Goal: Information Seeking & Learning: Learn about a topic

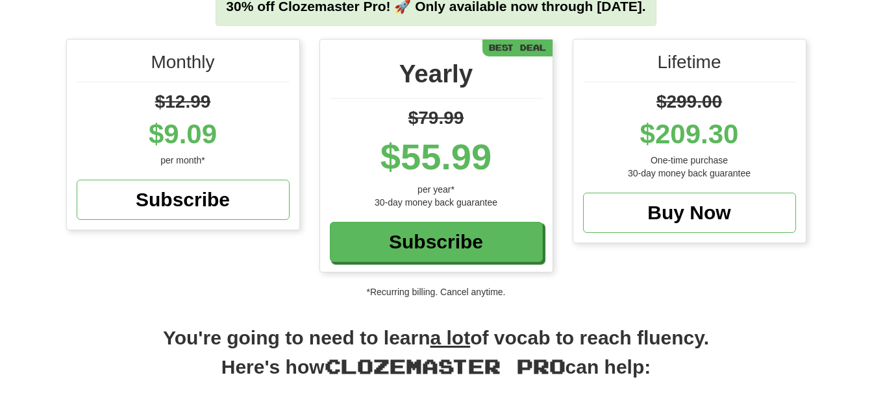
scroll to position [216, 0]
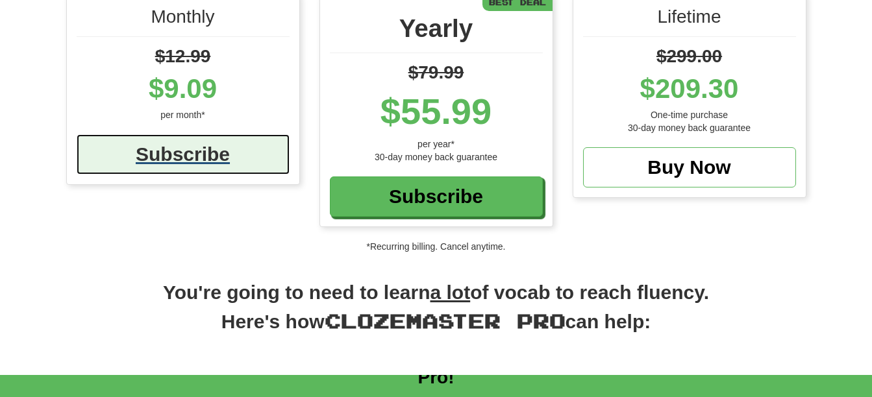
click at [179, 147] on div "Subscribe" at bounding box center [183, 154] width 213 height 40
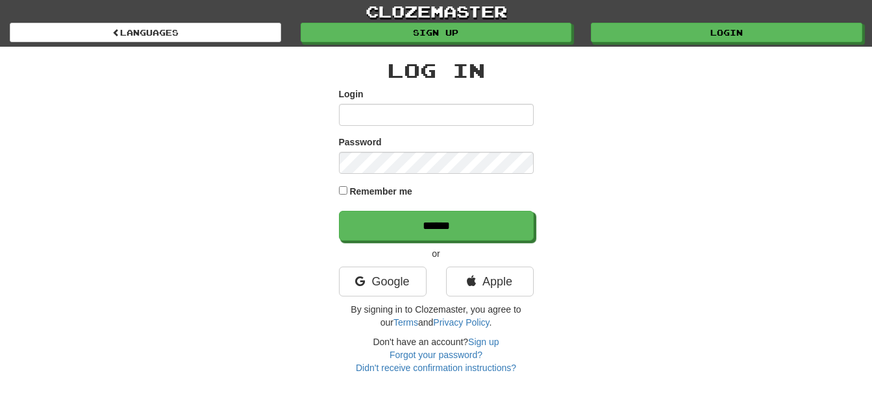
click at [419, 116] on input "Login" at bounding box center [436, 115] width 195 height 22
type input "**********"
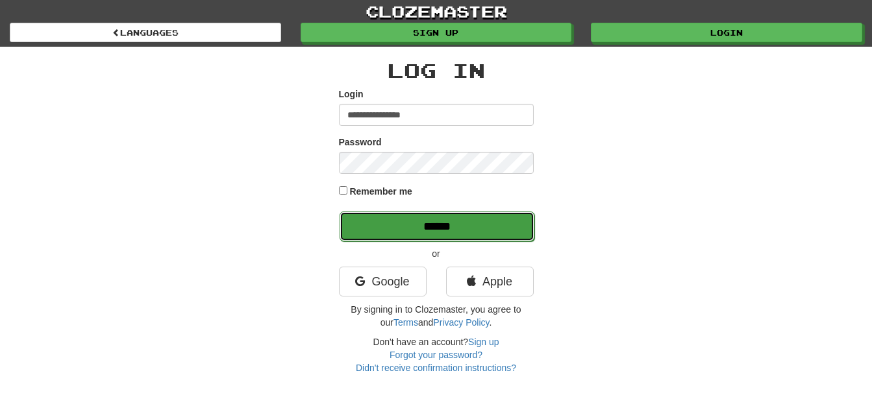
click at [434, 220] on input "******" at bounding box center [436, 227] width 195 height 30
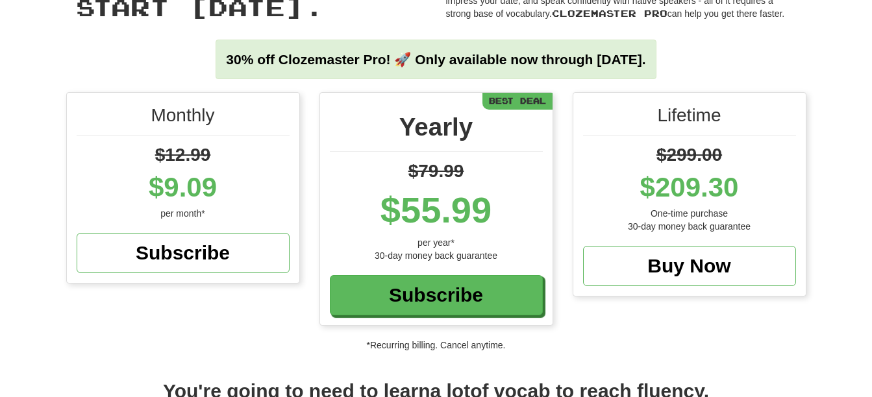
scroll to position [208, 0]
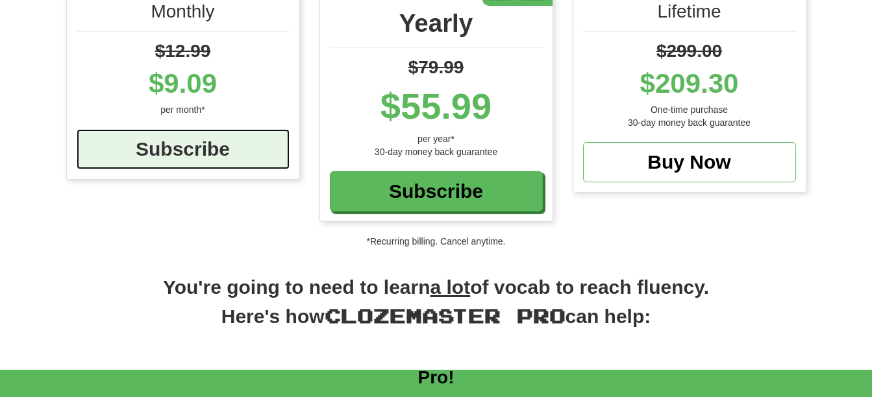
click at [132, 138] on div "Subscribe" at bounding box center [183, 149] width 213 height 40
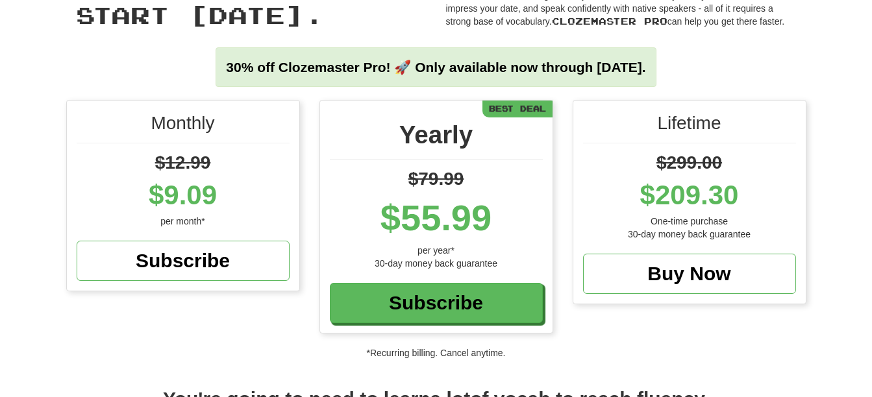
scroll to position [0, 0]
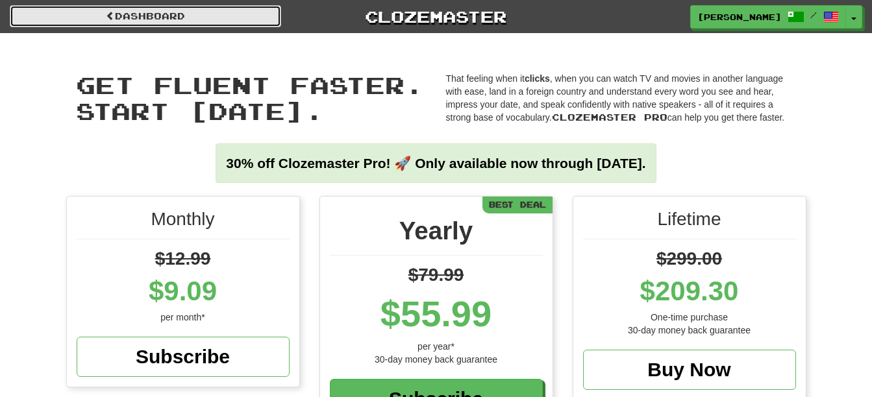
click at [175, 18] on link "Dashboard" at bounding box center [145, 16] width 271 height 22
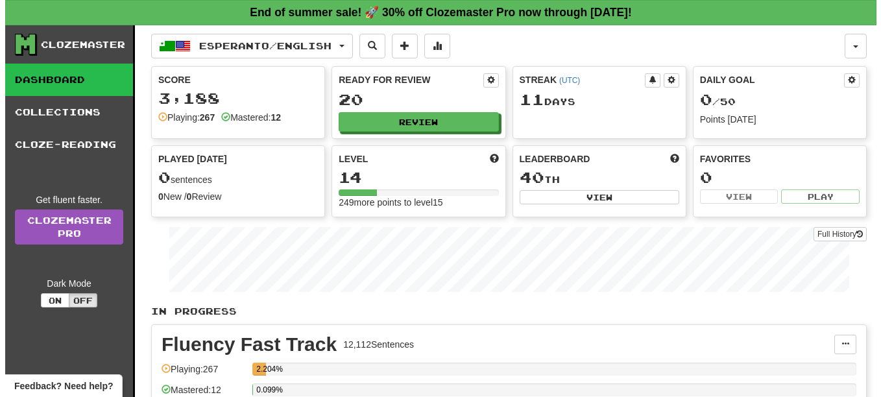
scroll to position [108, 0]
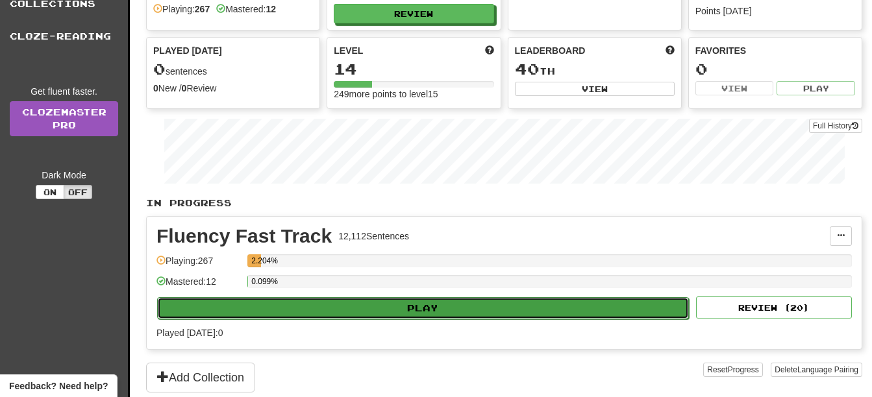
click at [487, 310] on button "Play" at bounding box center [423, 308] width 532 height 22
select select "**"
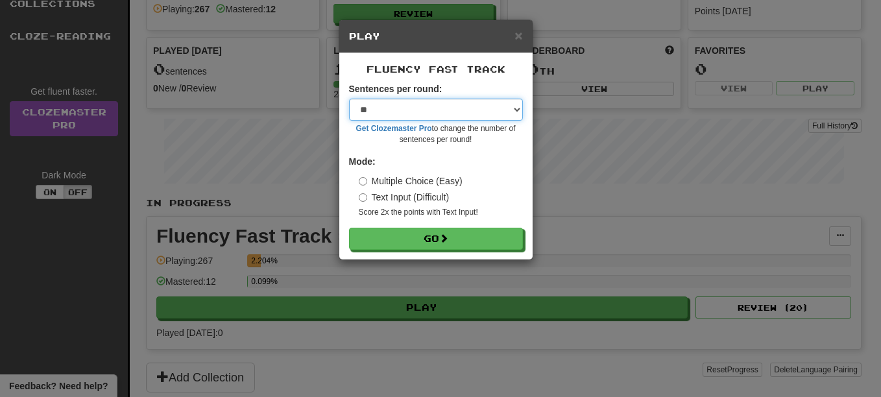
click at [518, 109] on select "* ** ** ** ** ** *** ********" at bounding box center [436, 110] width 174 height 22
click at [590, 125] on div "× Play Fluency Fast Track Sentences per round: * ** ** ** ** ** *** ******** Ge…" at bounding box center [440, 198] width 881 height 397
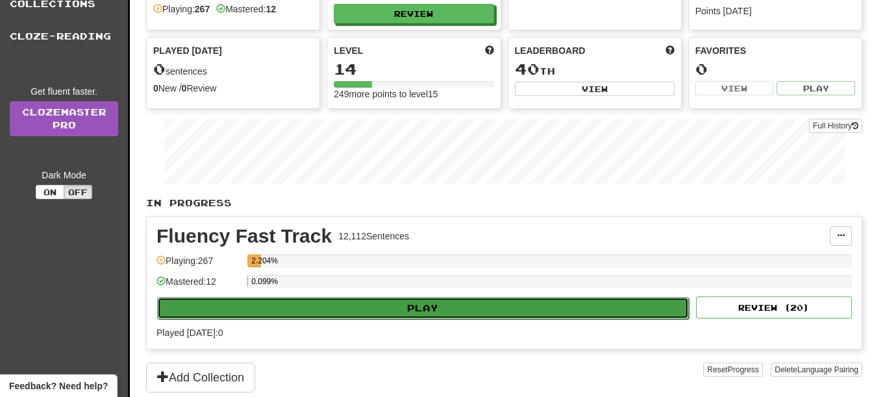
click at [435, 301] on button "Play" at bounding box center [423, 308] width 532 height 22
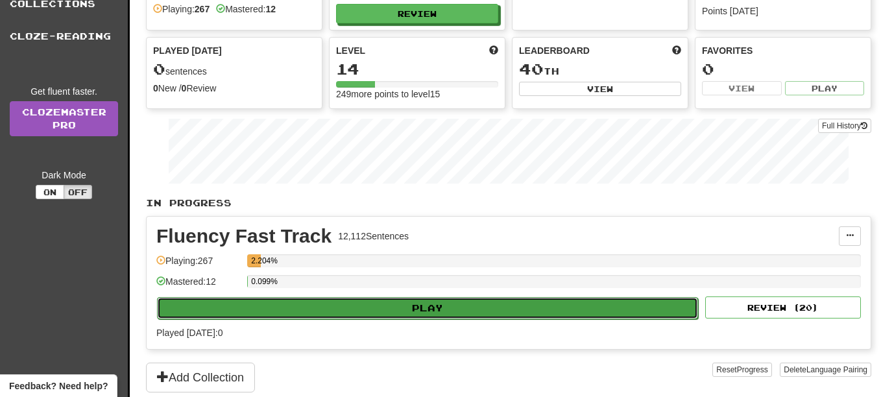
select select "**"
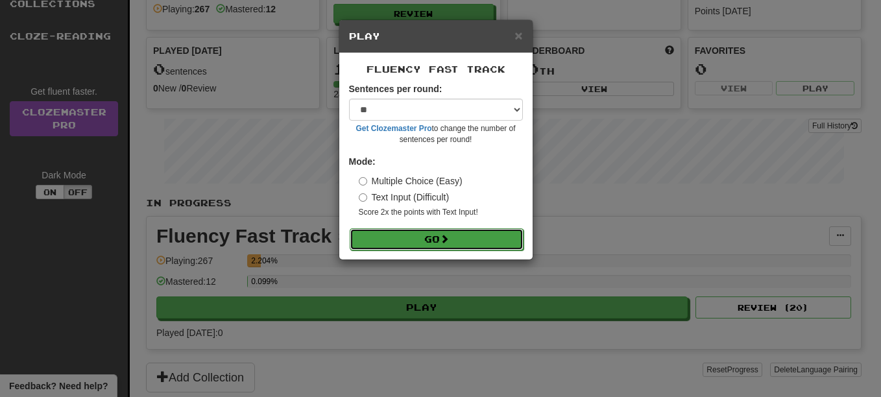
click at [441, 232] on button "Go" at bounding box center [437, 239] width 174 height 22
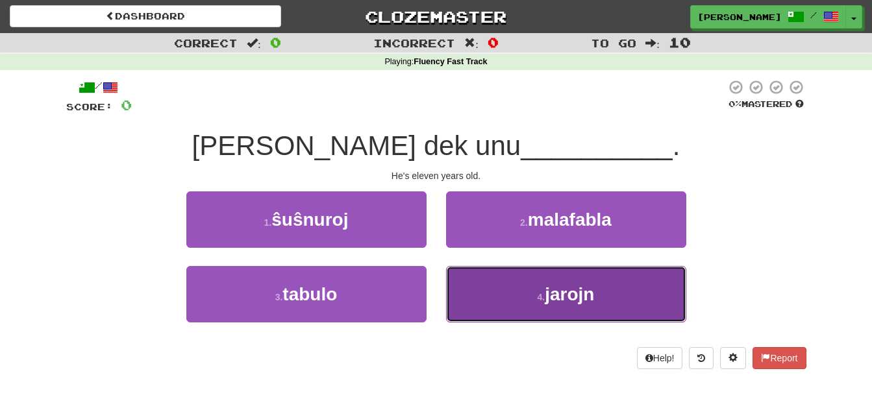
click at [585, 289] on span "jarojn" at bounding box center [569, 294] width 49 height 20
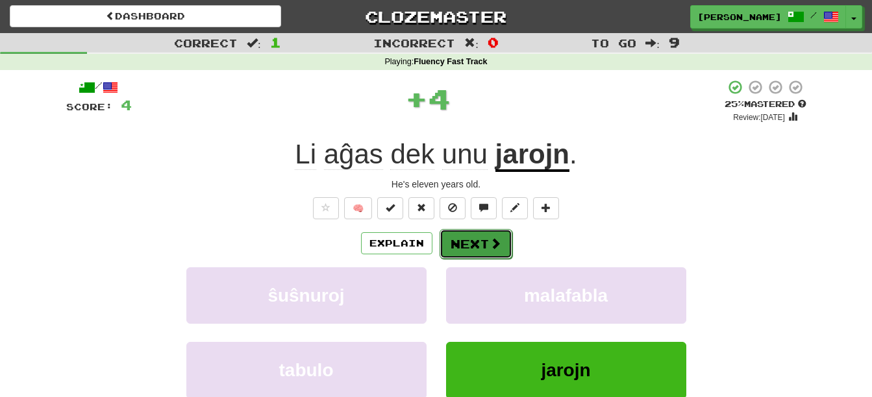
click at [478, 239] on button "Next" at bounding box center [475, 244] width 73 height 30
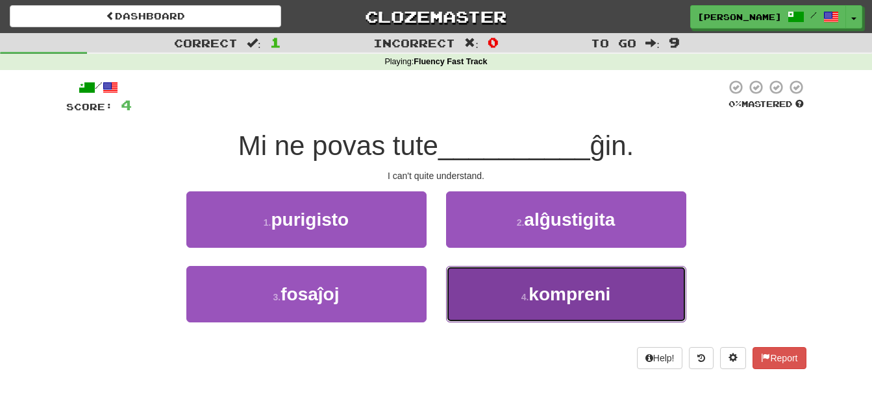
click at [626, 307] on button "4 . kompreni" at bounding box center [566, 294] width 240 height 56
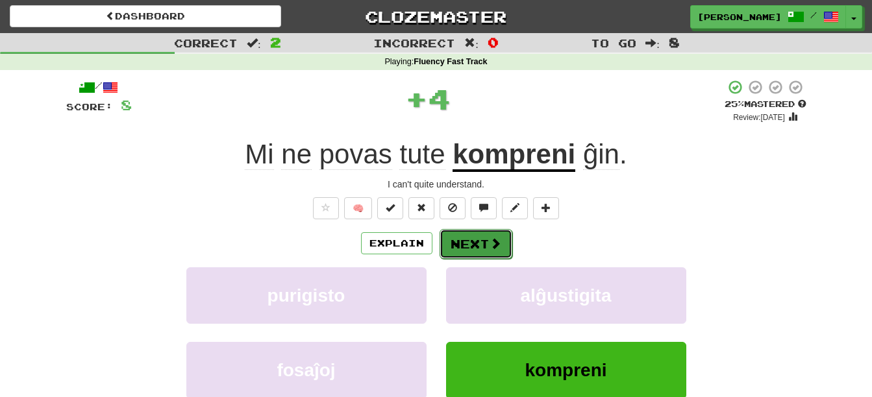
click at [497, 251] on button "Next" at bounding box center [475, 244] width 73 height 30
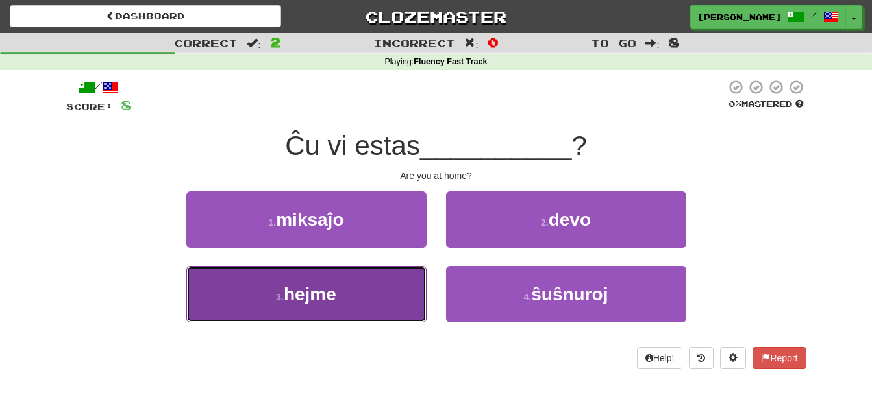
click at [352, 292] on button "3 . hejme" at bounding box center [306, 294] width 240 height 56
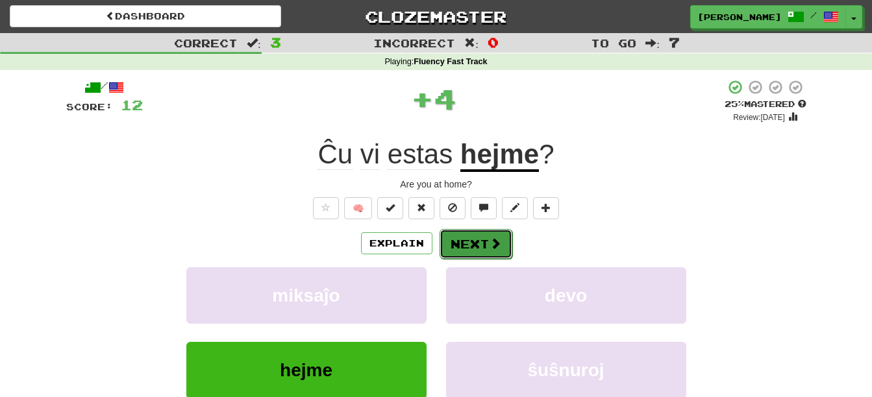
click at [471, 243] on button "Next" at bounding box center [475, 244] width 73 height 30
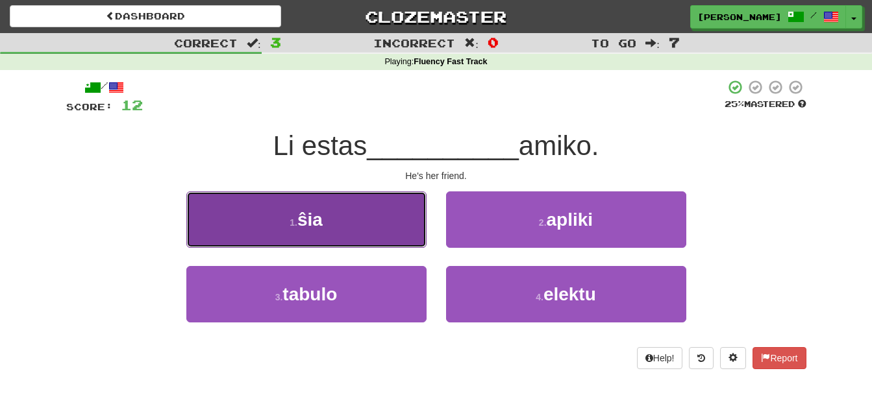
click at [346, 216] on button "1 . ŝia" at bounding box center [306, 219] width 240 height 56
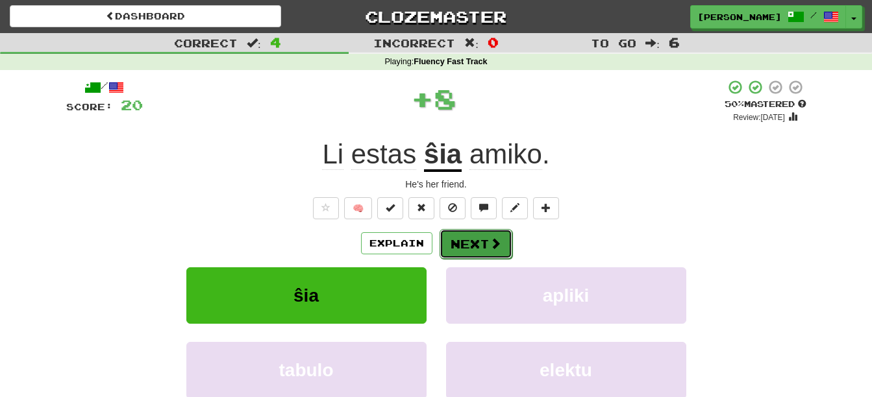
click at [486, 247] on button "Next" at bounding box center [475, 244] width 73 height 30
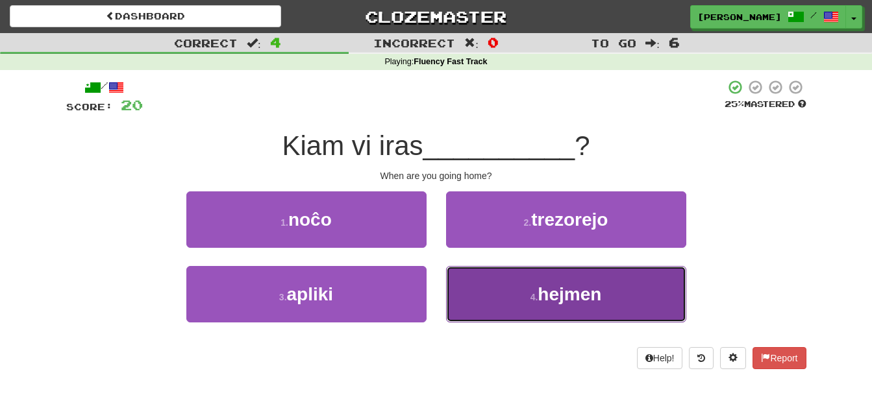
click at [585, 293] on span "hejmen" at bounding box center [569, 294] width 64 height 20
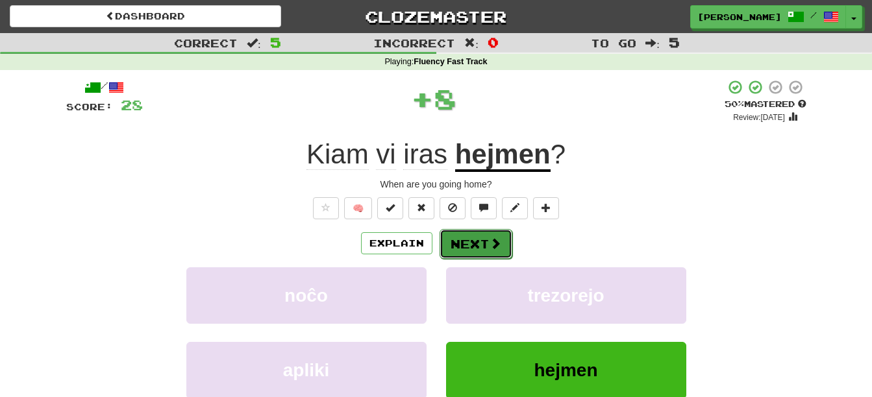
click at [492, 249] on span at bounding box center [495, 244] width 12 height 12
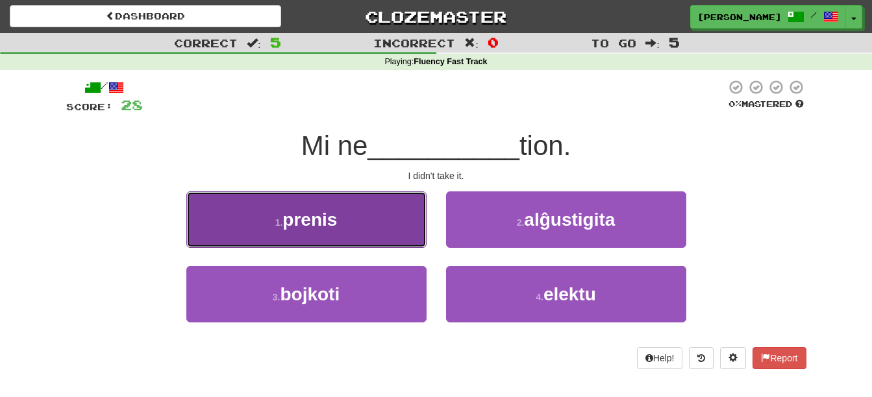
click at [360, 232] on button "1 . prenis" at bounding box center [306, 219] width 240 height 56
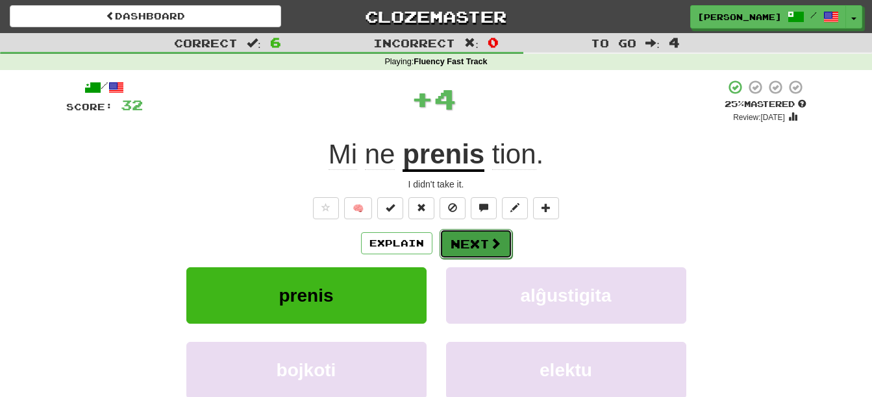
click at [470, 246] on button "Next" at bounding box center [475, 244] width 73 height 30
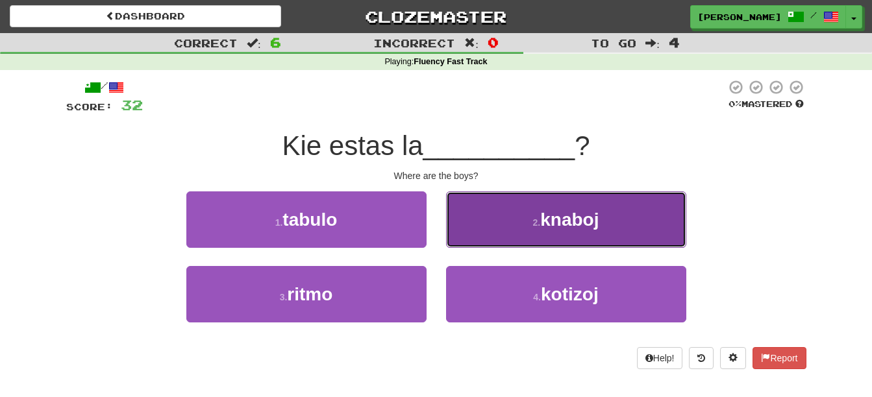
click at [555, 225] on span "knaboj" at bounding box center [569, 220] width 58 height 20
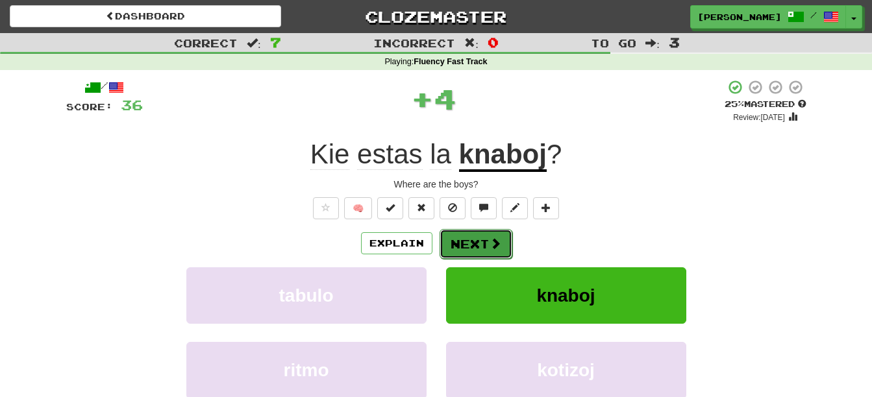
click at [480, 238] on button "Next" at bounding box center [475, 244] width 73 height 30
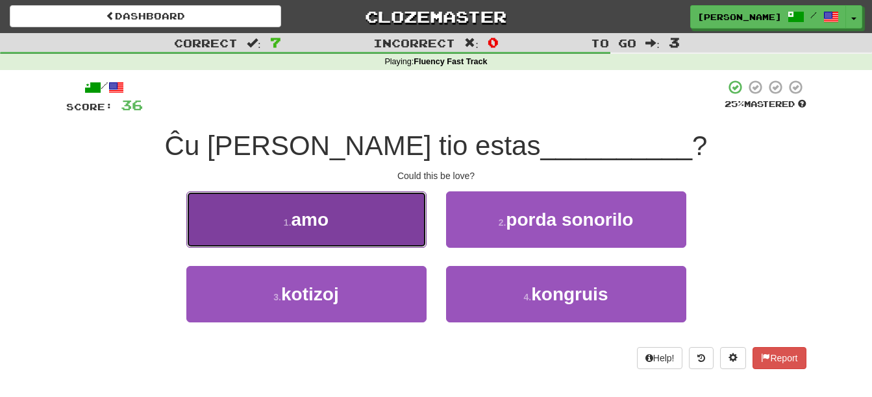
click at [294, 217] on span "amo" at bounding box center [310, 220] width 38 height 20
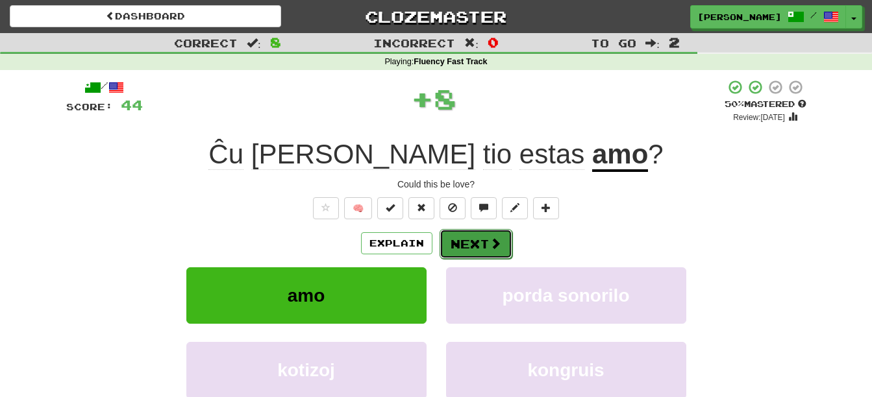
click at [495, 253] on button "Next" at bounding box center [475, 244] width 73 height 30
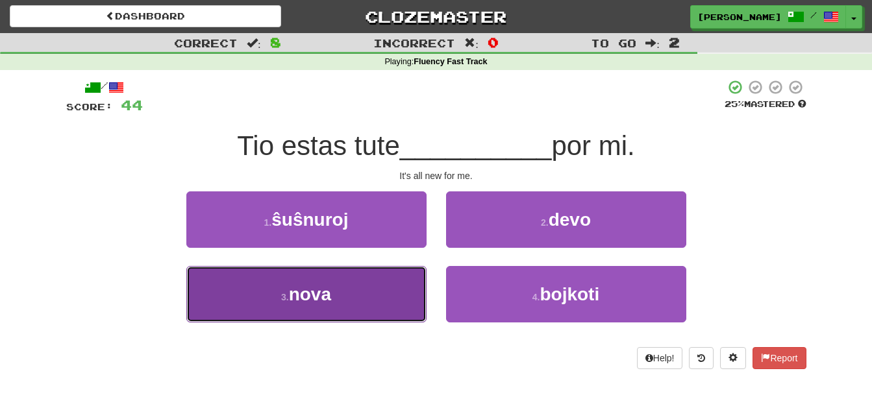
click at [362, 286] on button "3 . nova" at bounding box center [306, 294] width 240 height 56
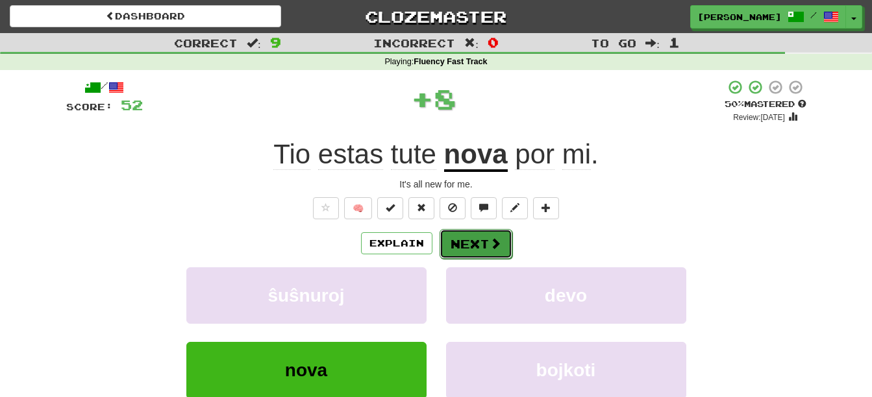
click at [476, 241] on button "Next" at bounding box center [475, 244] width 73 height 30
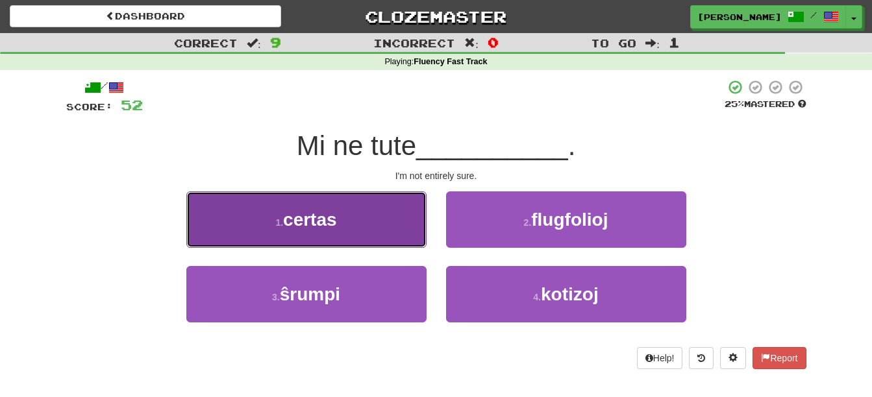
click at [350, 228] on button "1 . certas" at bounding box center [306, 219] width 240 height 56
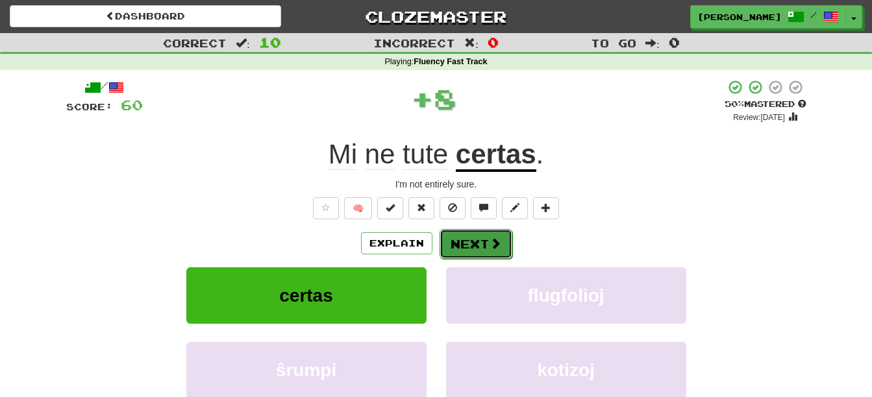
click at [467, 239] on button "Next" at bounding box center [475, 244] width 73 height 30
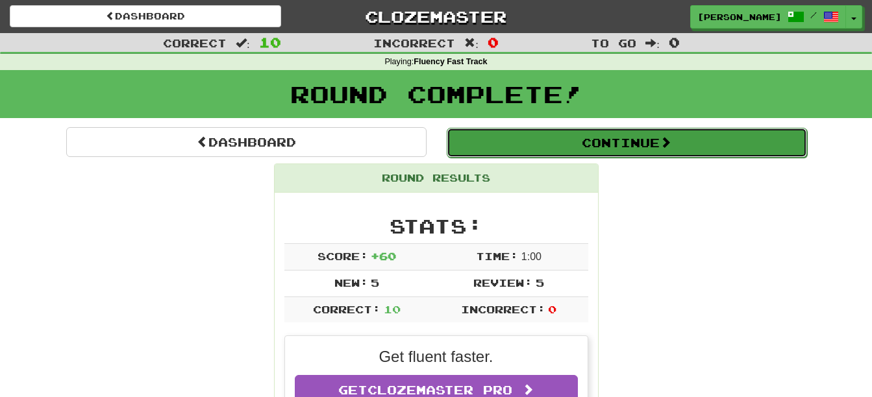
click at [645, 139] on button "Continue" at bounding box center [627, 143] width 360 height 30
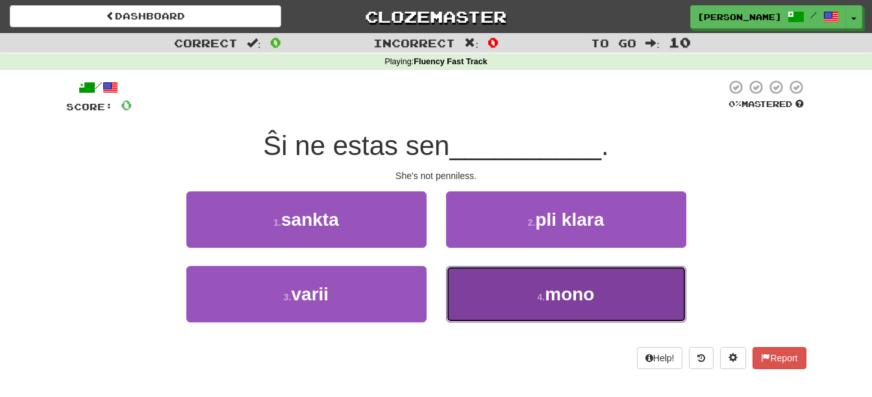
click at [526, 312] on button "4 . mono" at bounding box center [566, 294] width 240 height 56
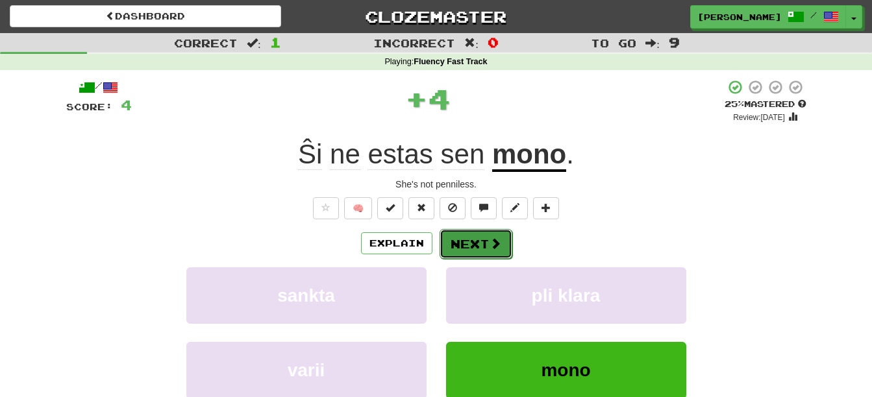
click at [489, 241] on span at bounding box center [495, 244] width 12 height 12
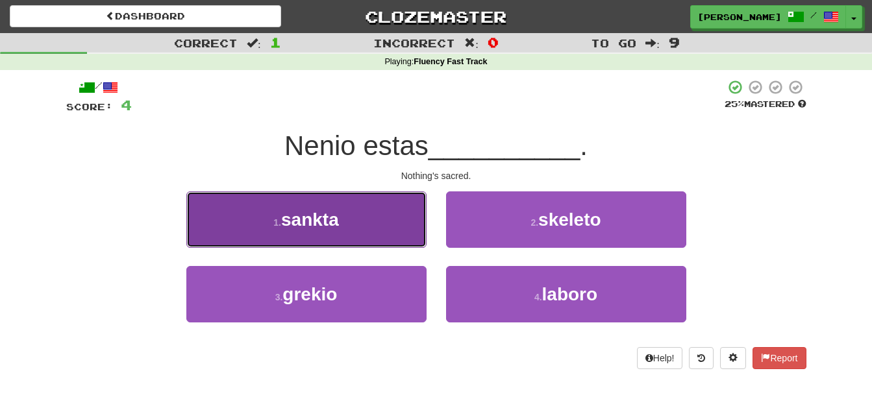
click at [342, 223] on button "1 . sankta" at bounding box center [306, 219] width 240 height 56
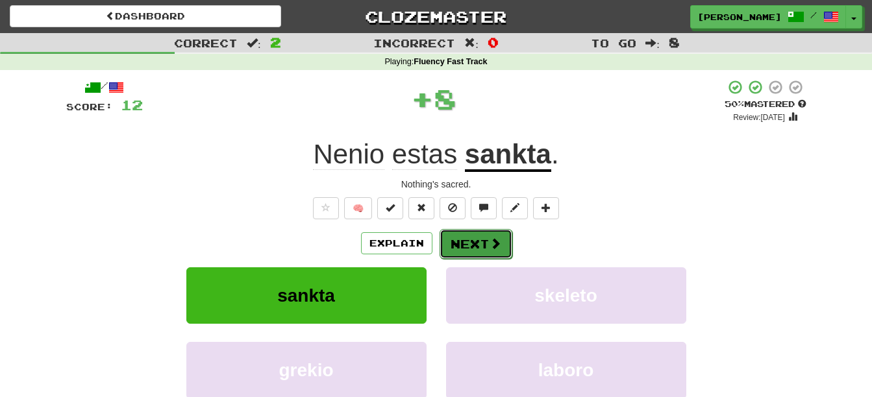
click at [493, 241] on span at bounding box center [495, 244] width 12 height 12
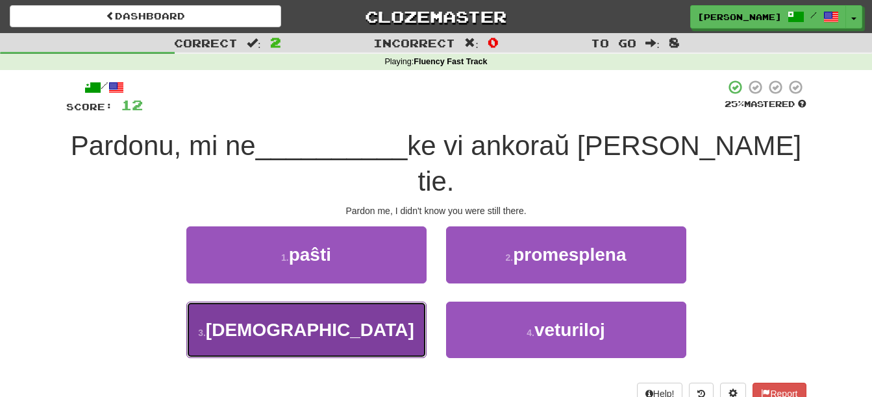
click at [380, 302] on button "3 . sciis" at bounding box center [306, 330] width 240 height 56
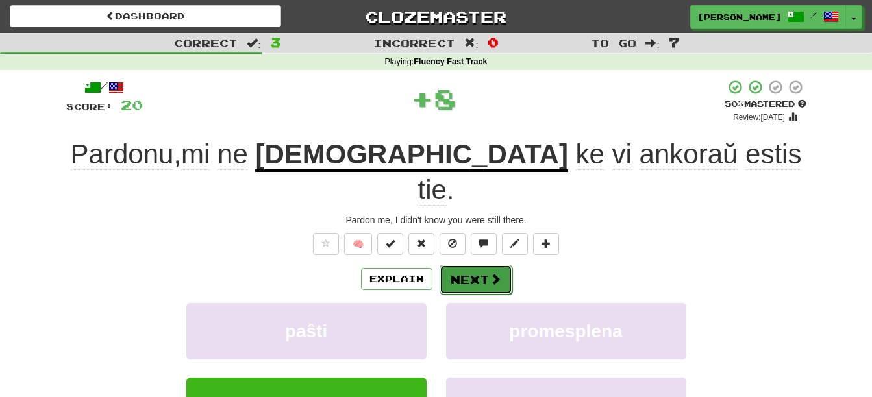
click at [489, 273] on span at bounding box center [495, 279] width 12 height 12
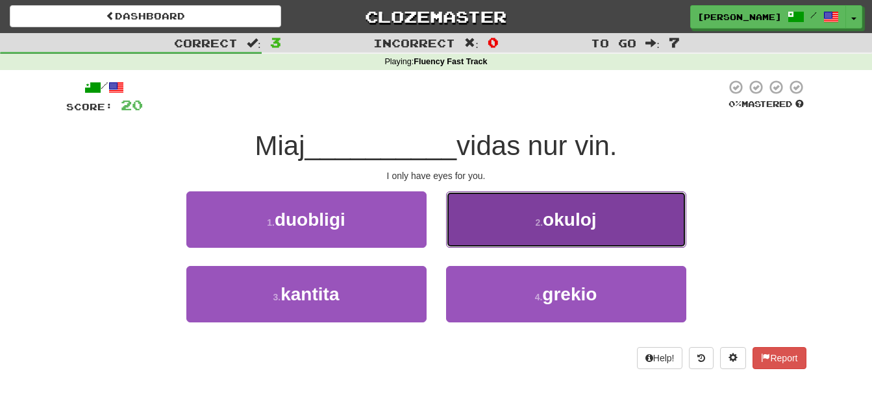
click at [585, 224] on span "okuloj" at bounding box center [569, 220] width 53 height 20
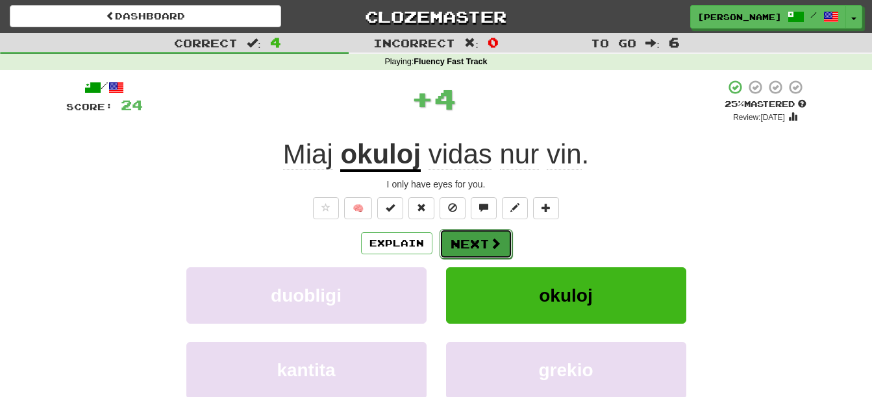
click at [482, 240] on button "Next" at bounding box center [475, 244] width 73 height 30
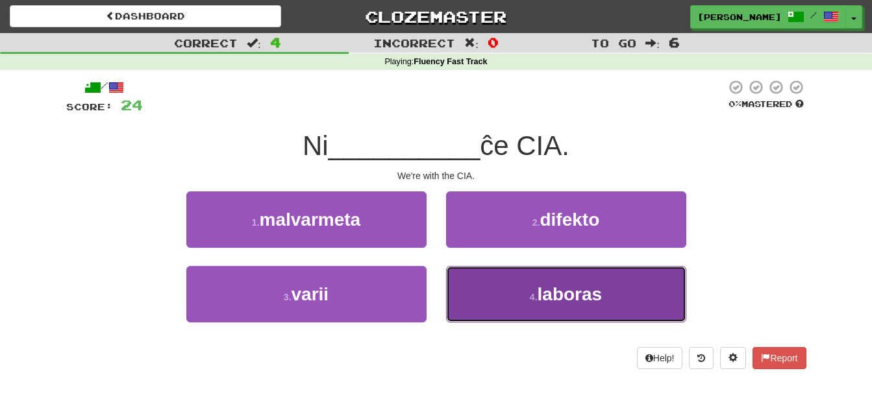
click at [624, 291] on button "4 . laboras" at bounding box center [566, 294] width 240 height 56
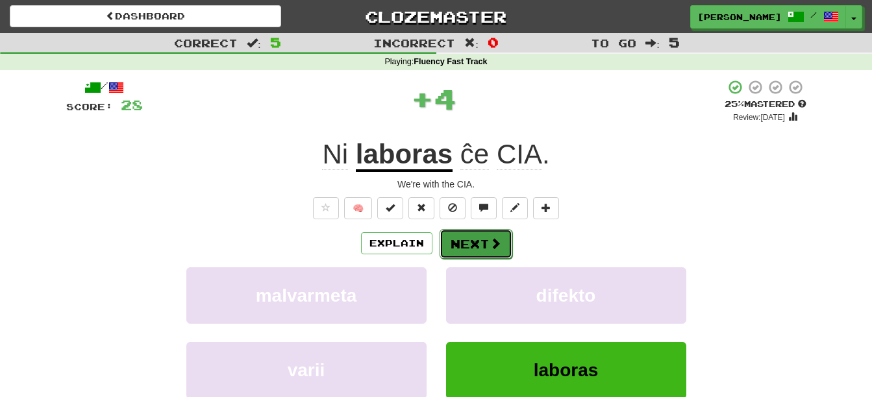
click at [482, 249] on button "Next" at bounding box center [475, 244] width 73 height 30
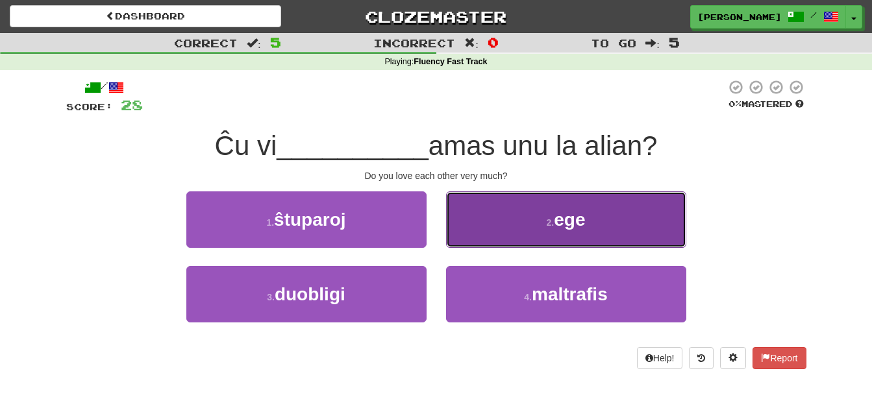
click at [622, 226] on button "2 . ege" at bounding box center [566, 219] width 240 height 56
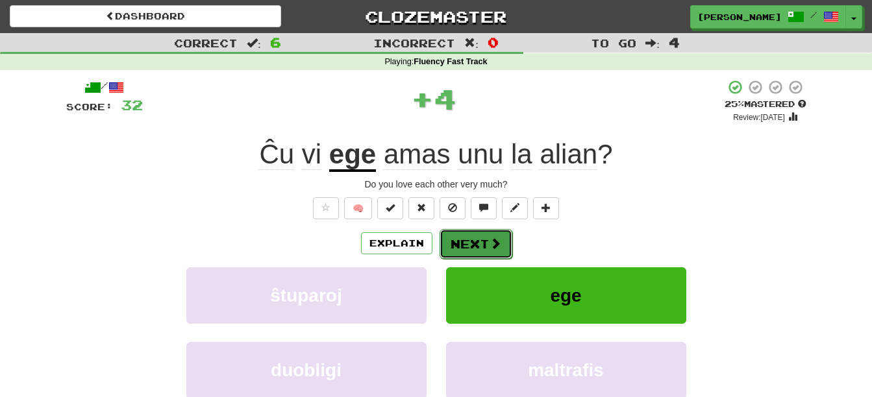
click at [487, 238] on button "Next" at bounding box center [475, 244] width 73 height 30
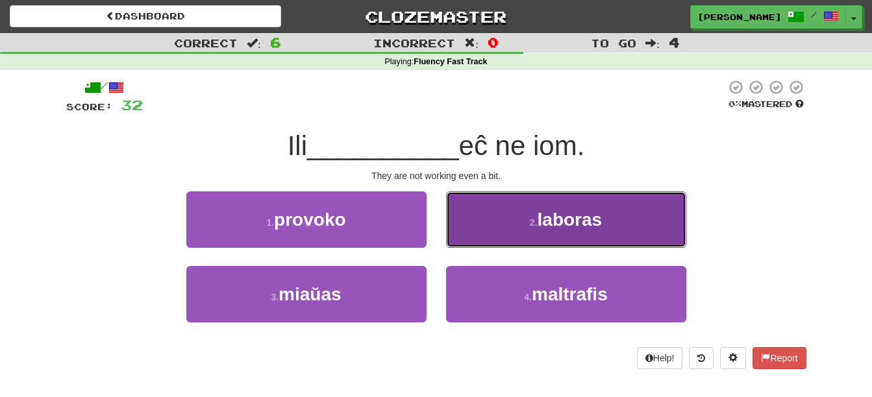
click at [576, 221] on span "laboras" at bounding box center [569, 220] width 65 height 20
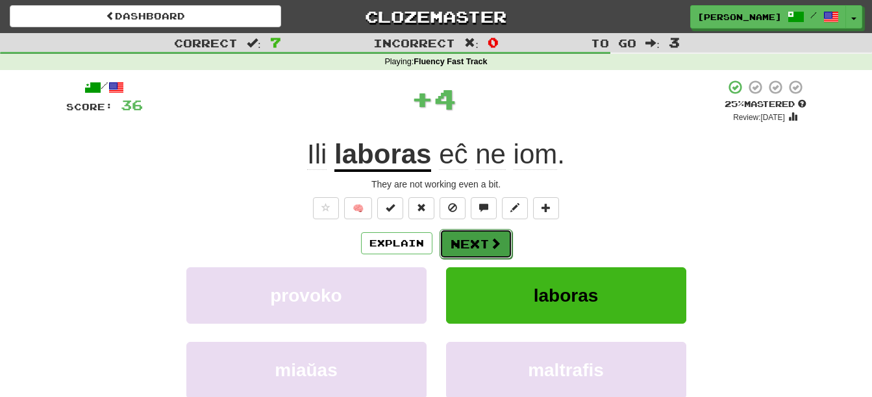
click at [459, 240] on button "Next" at bounding box center [475, 244] width 73 height 30
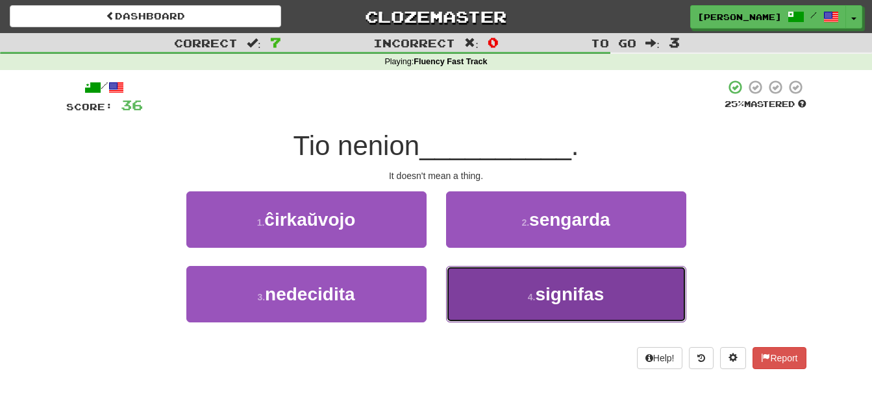
click at [588, 293] on span "signifas" at bounding box center [569, 294] width 69 height 20
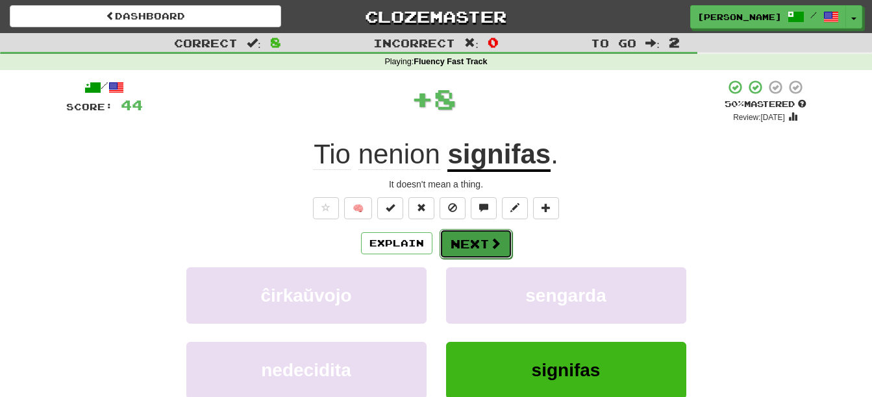
click at [481, 250] on button "Next" at bounding box center [475, 244] width 73 height 30
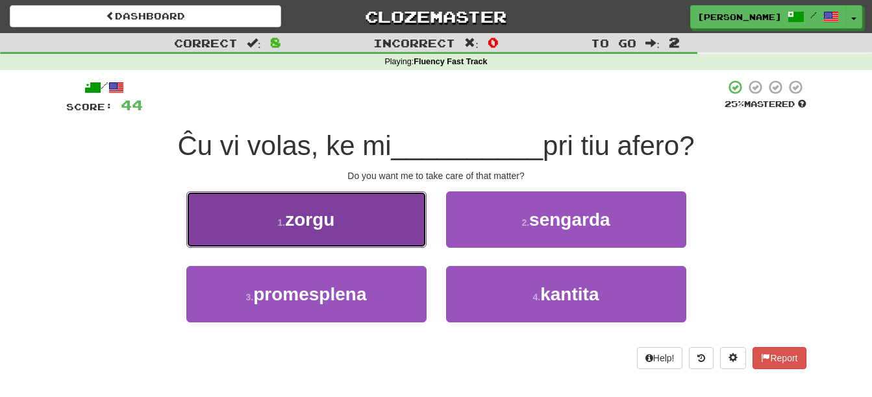
click at [360, 230] on button "1 . zorgu" at bounding box center [306, 219] width 240 height 56
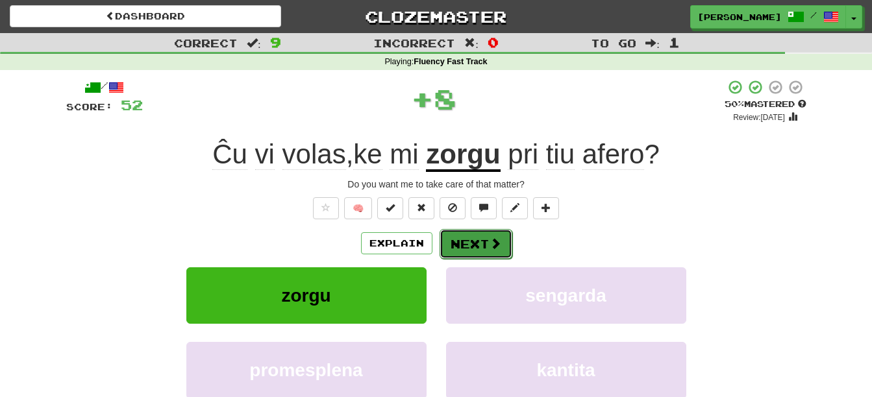
click at [469, 240] on button "Next" at bounding box center [475, 244] width 73 height 30
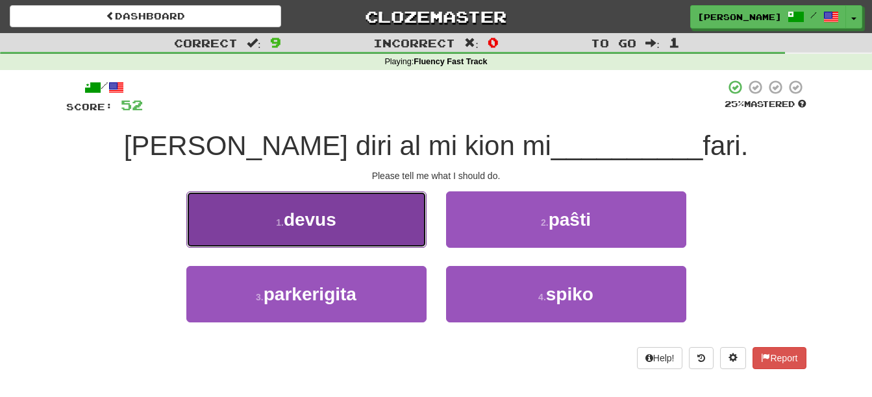
click at [354, 230] on button "1 . devus" at bounding box center [306, 219] width 240 height 56
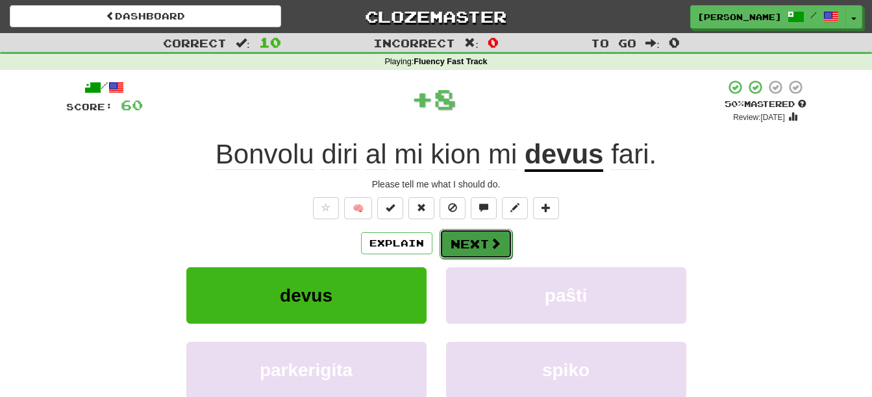
click at [487, 249] on button "Next" at bounding box center [475, 244] width 73 height 30
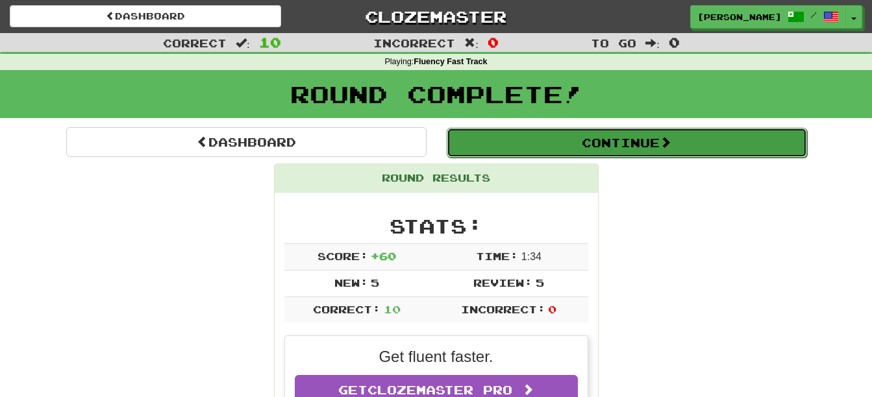
click at [660, 135] on button "Continue" at bounding box center [627, 143] width 360 height 30
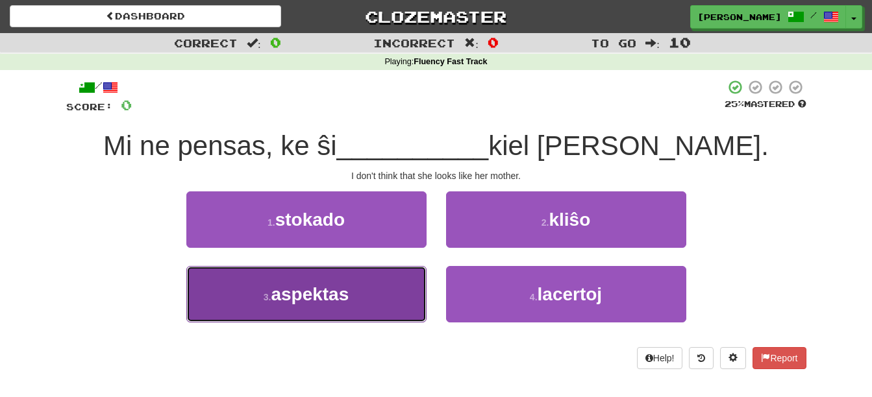
click at [377, 313] on button "3 . aspektas" at bounding box center [306, 294] width 240 height 56
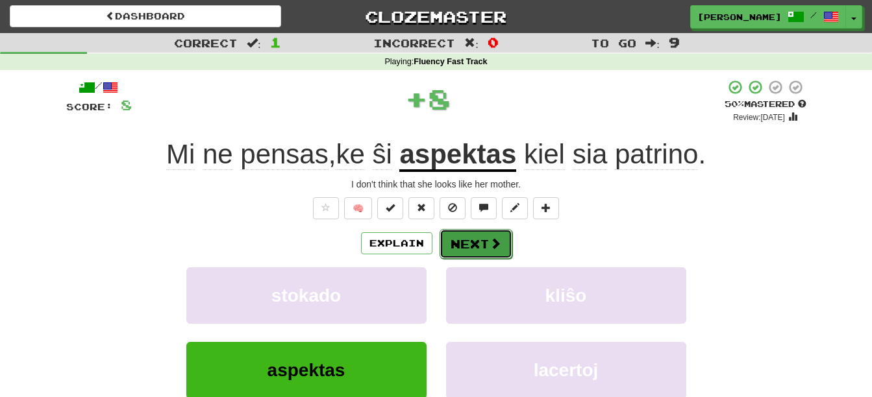
click at [476, 238] on button "Next" at bounding box center [475, 244] width 73 height 30
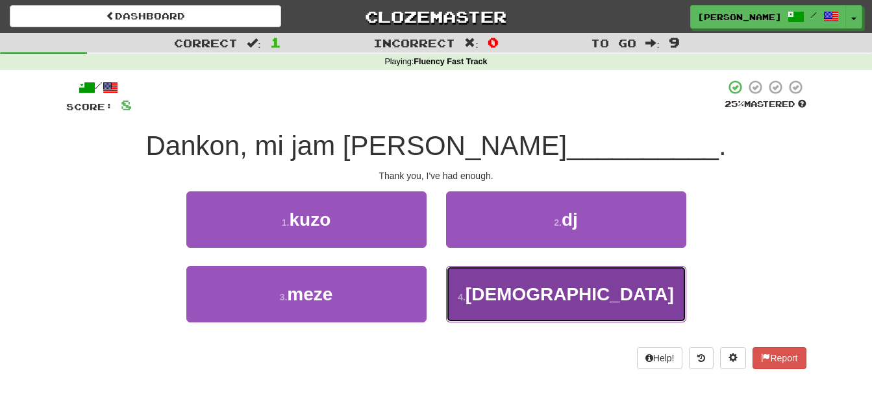
click at [615, 308] on button "4 . sufiĉe" at bounding box center [566, 294] width 240 height 56
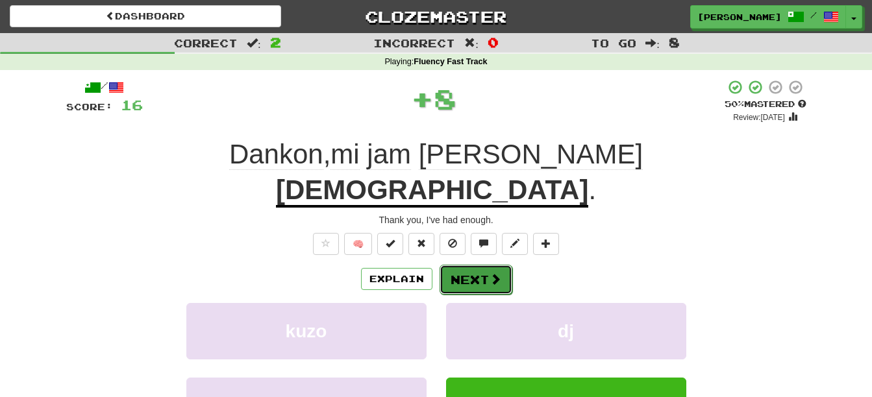
click at [472, 265] on button "Next" at bounding box center [475, 280] width 73 height 30
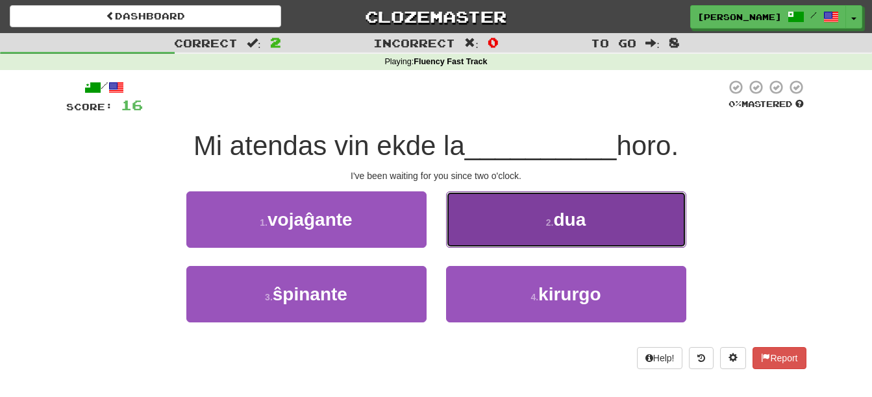
click at [600, 210] on button "2 . dua" at bounding box center [566, 219] width 240 height 56
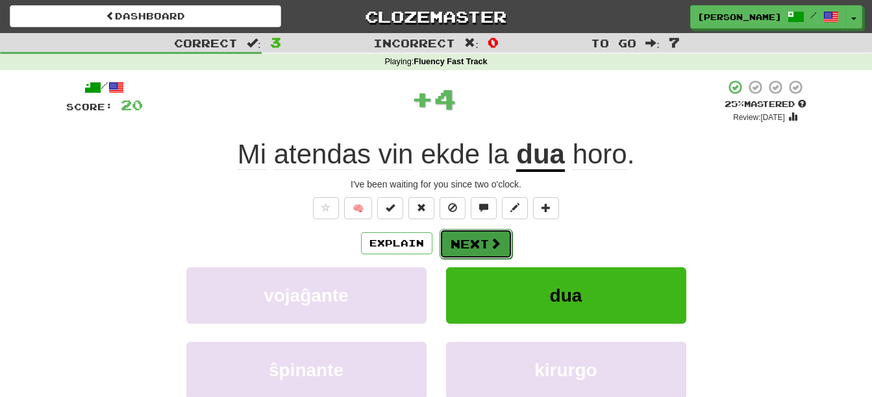
click at [496, 245] on span at bounding box center [495, 244] width 12 height 12
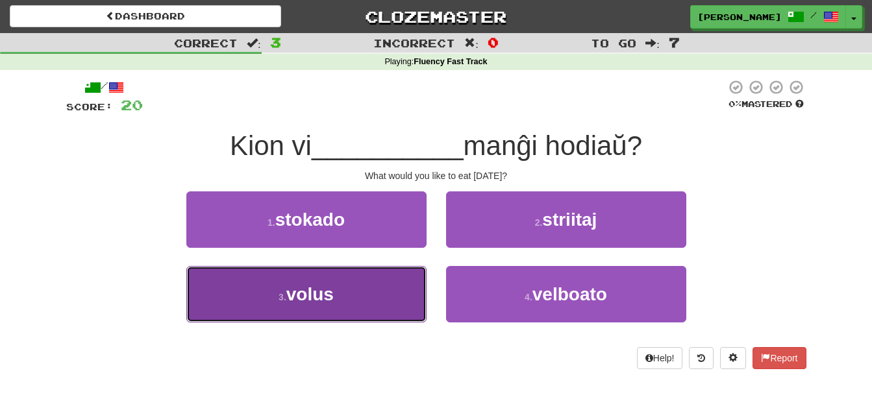
click at [396, 307] on button "3 . volus" at bounding box center [306, 294] width 240 height 56
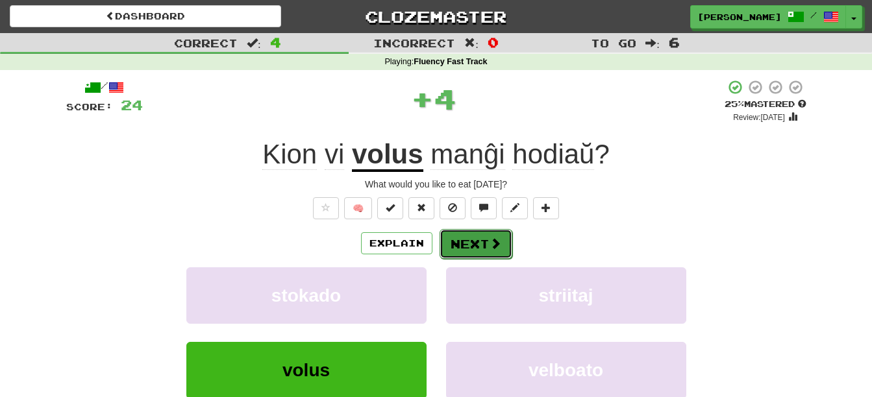
click at [489, 249] on span at bounding box center [495, 244] width 12 height 12
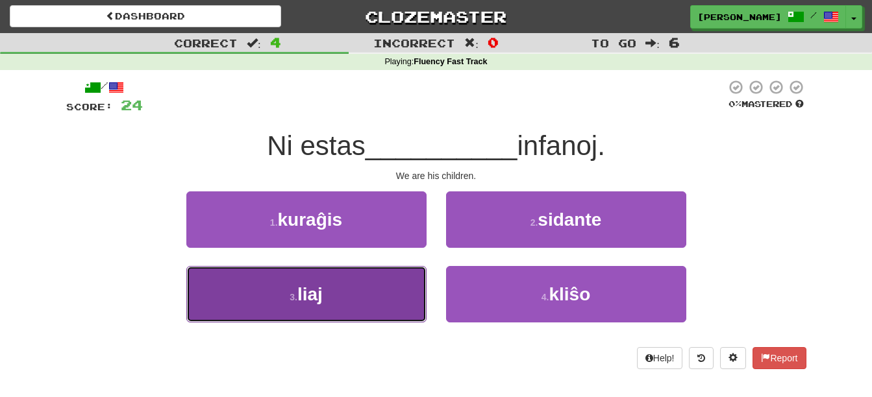
click at [387, 315] on button "3 . liaj" at bounding box center [306, 294] width 240 height 56
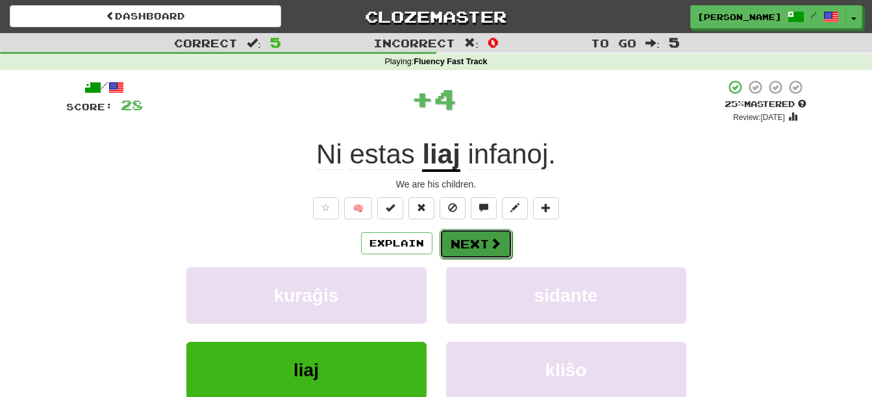
click at [495, 245] on span at bounding box center [495, 244] width 12 height 12
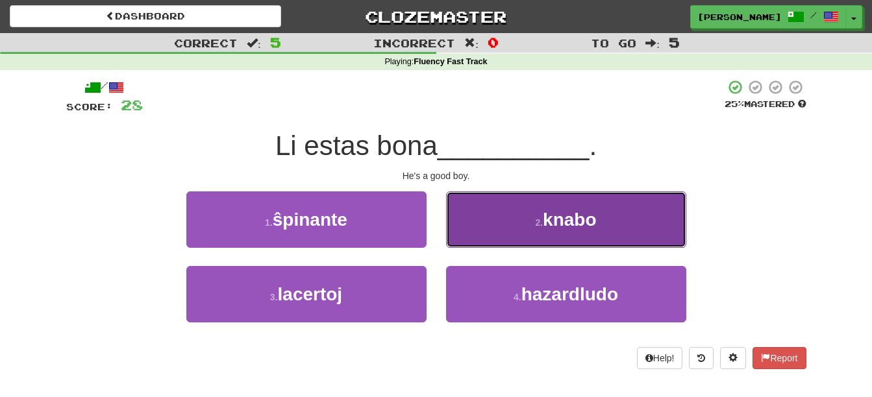
click at [571, 210] on span "knabo" at bounding box center [569, 220] width 53 height 20
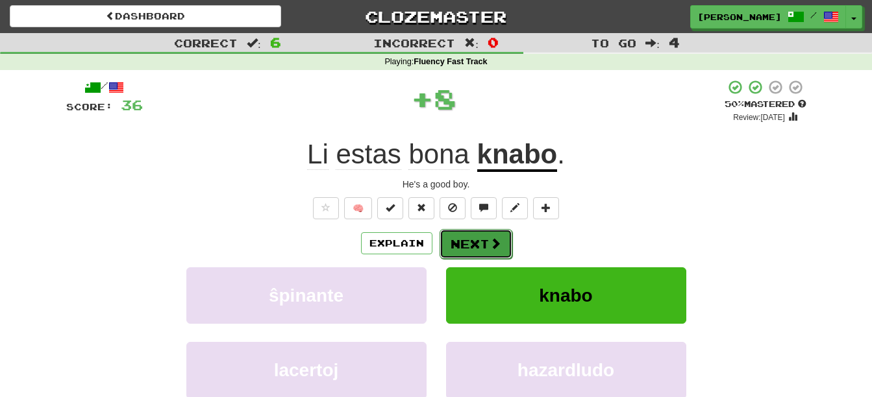
click at [461, 249] on button "Next" at bounding box center [475, 244] width 73 height 30
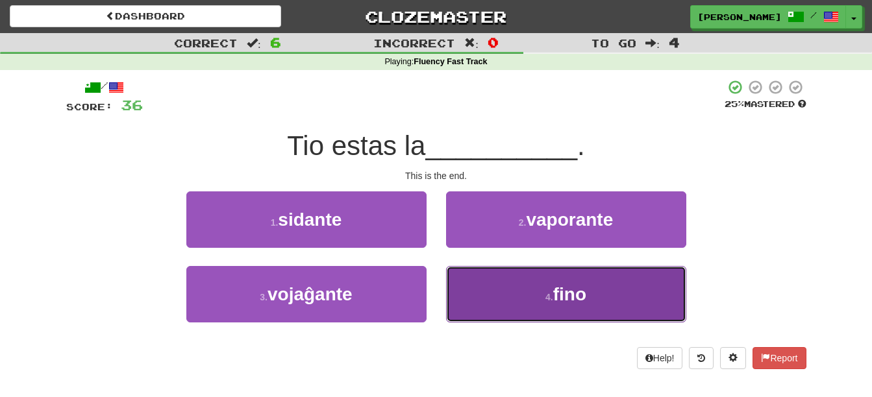
click at [581, 310] on button "4 . fino" at bounding box center [566, 294] width 240 height 56
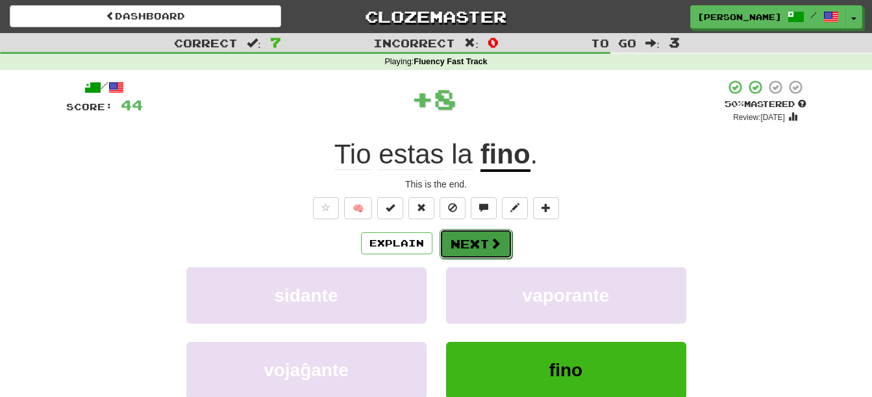
click at [487, 236] on button "Next" at bounding box center [475, 244] width 73 height 30
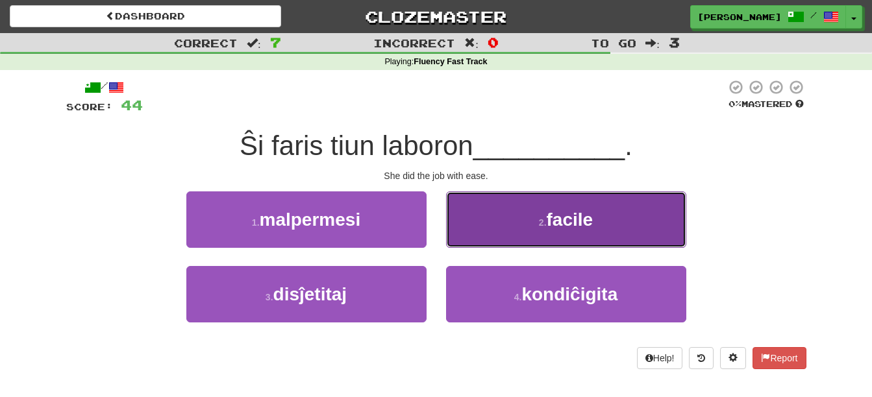
click at [611, 225] on button "2 . facile" at bounding box center [566, 219] width 240 height 56
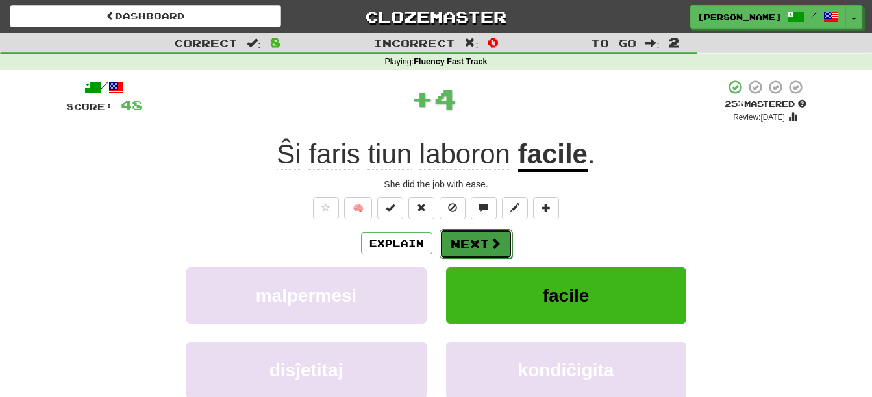
click at [480, 247] on button "Next" at bounding box center [475, 244] width 73 height 30
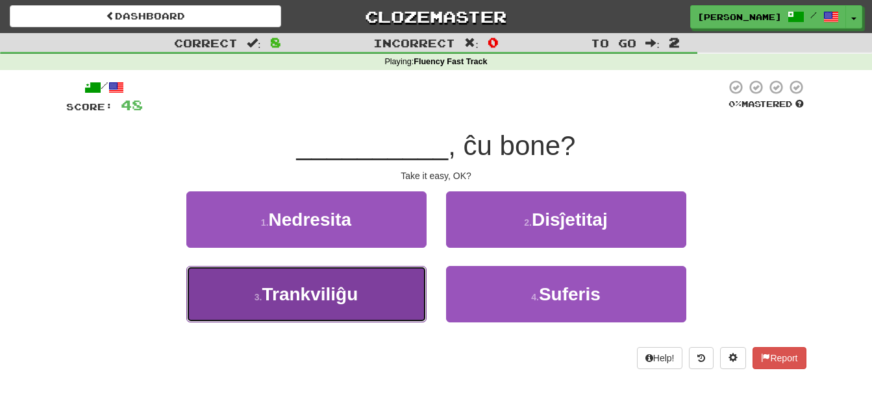
click at [362, 310] on button "3 . Trankviliĝu" at bounding box center [306, 294] width 240 height 56
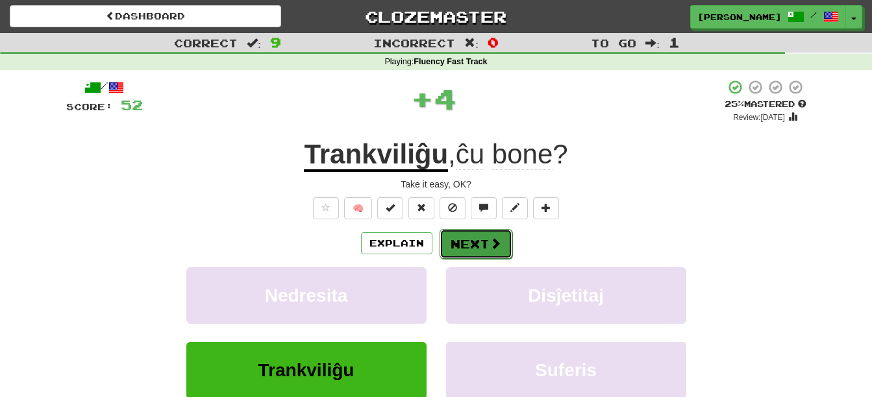
click at [490, 246] on span at bounding box center [495, 244] width 12 height 12
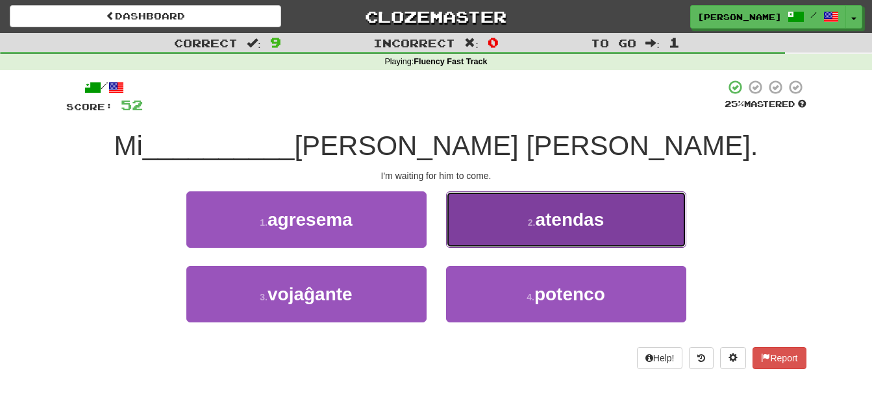
click at [611, 225] on button "2 . atendas" at bounding box center [566, 219] width 240 height 56
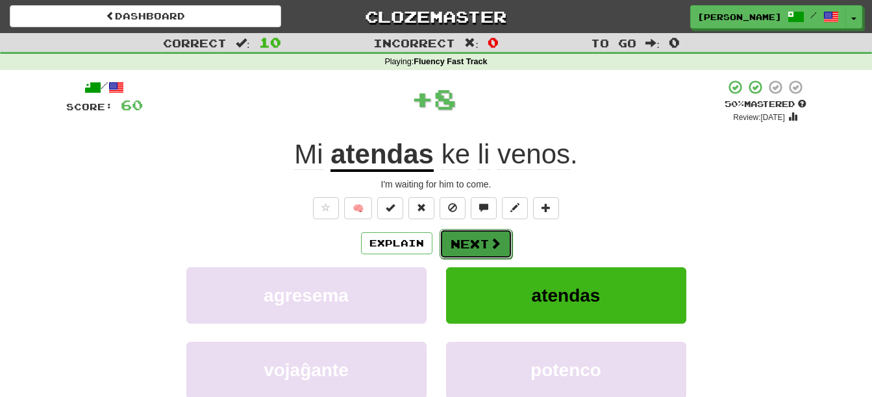
click at [479, 247] on button "Next" at bounding box center [475, 244] width 73 height 30
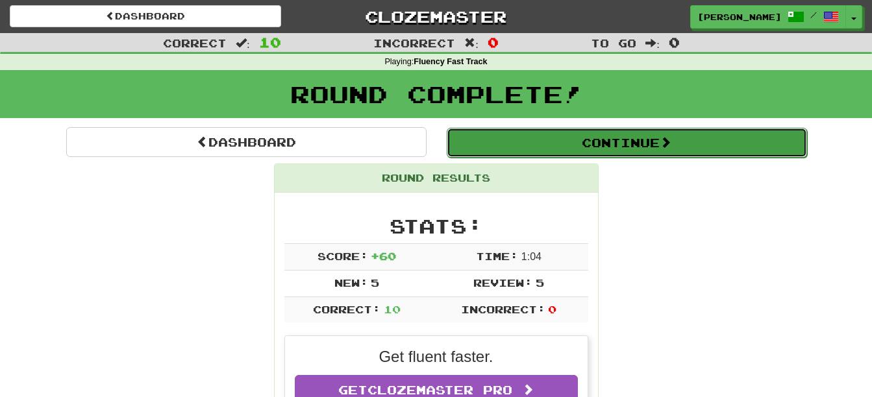
click at [658, 147] on button "Continue" at bounding box center [627, 143] width 360 height 30
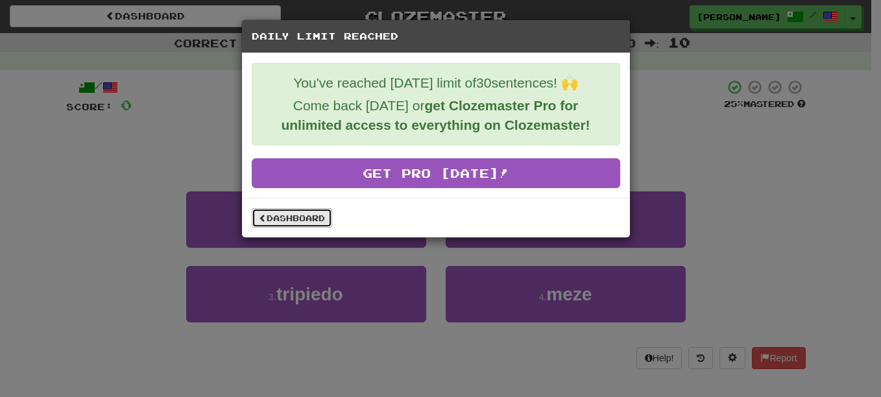
click at [273, 216] on link "Dashboard" at bounding box center [292, 217] width 80 height 19
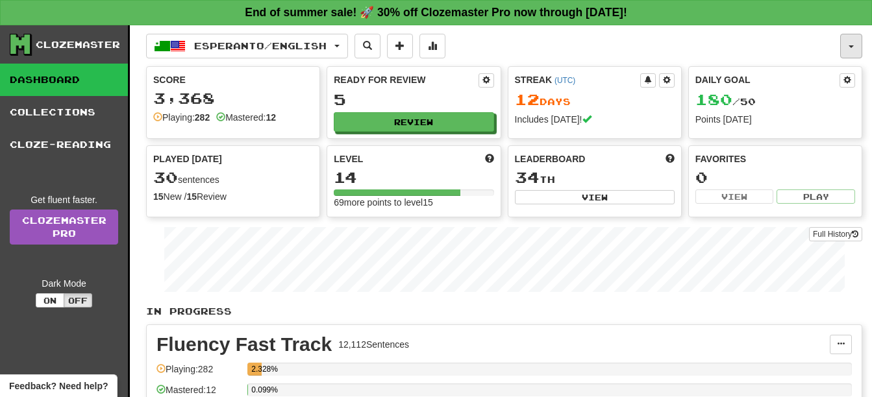
click at [848, 42] on button "button" at bounding box center [851, 46] width 22 height 25
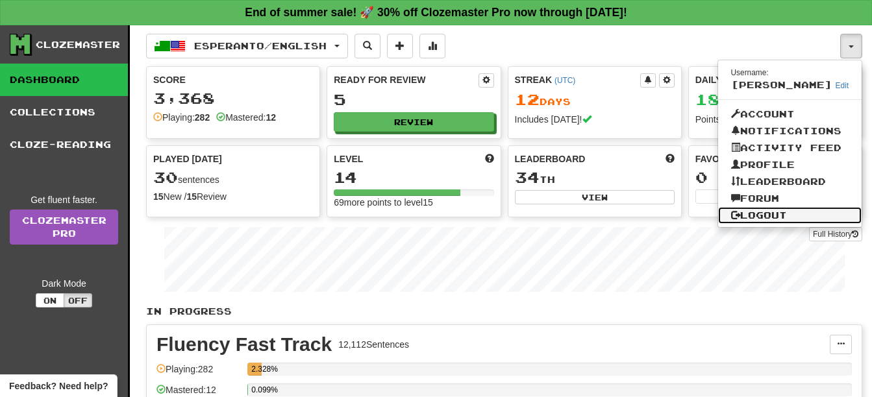
click at [769, 213] on link "Logout" at bounding box center [790, 215] width 144 height 17
